Goal: Task Accomplishment & Management: Manage account settings

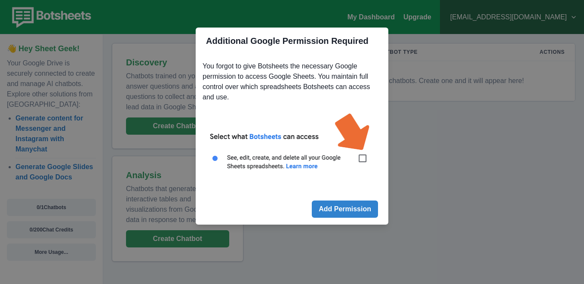
click at [435, 203] on div "Additional Google Permission Required You forgot to give Botsheets the necessar…" at bounding box center [292, 142] width 584 height 284
click at [295, 204] on footer "Add Permission" at bounding box center [292, 209] width 193 height 31
click at [490, 160] on div "Additional Google Permission Required You forgot to give Botsheets the necessar…" at bounding box center [292, 142] width 584 height 284
click at [498, 49] on div "Additional Google Permission Required You forgot to give Botsheets the necessar…" at bounding box center [292, 142] width 584 height 284
click at [541, 79] on div "Additional Google Permission Required You forgot to give Botsheets the necessar…" at bounding box center [292, 142] width 584 height 284
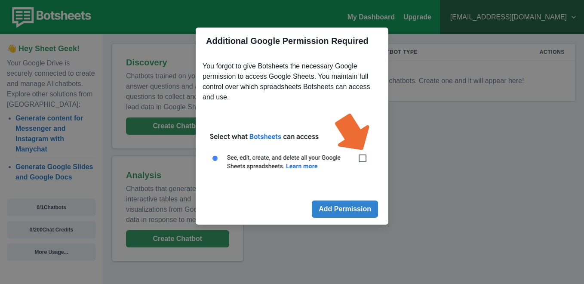
click at [363, 161] on img at bounding box center [292, 146] width 179 height 81
click at [363, 157] on img at bounding box center [292, 146] width 179 height 81
click at [349, 209] on button "Add Permission" at bounding box center [345, 208] width 66 height 17
